Goal: Task Accomplishment & Management: Use online tool/utility

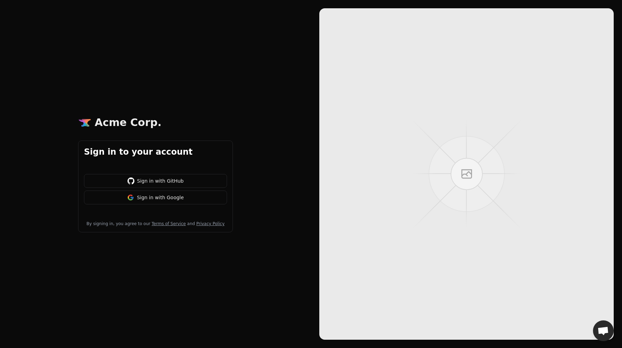
click at [140, 185] on button "Sign in with GitHub" at bounding box center [155, 181] width 143 height 14
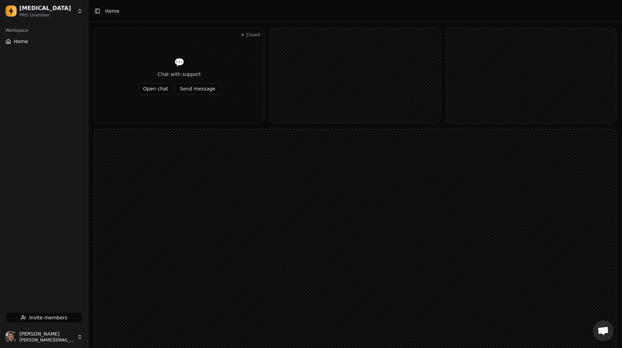
click at [266, 195] on rect at bounding box center [355, 276] width 522 height 293
